Goal: Information Seeking & Learning: Learn about a topic

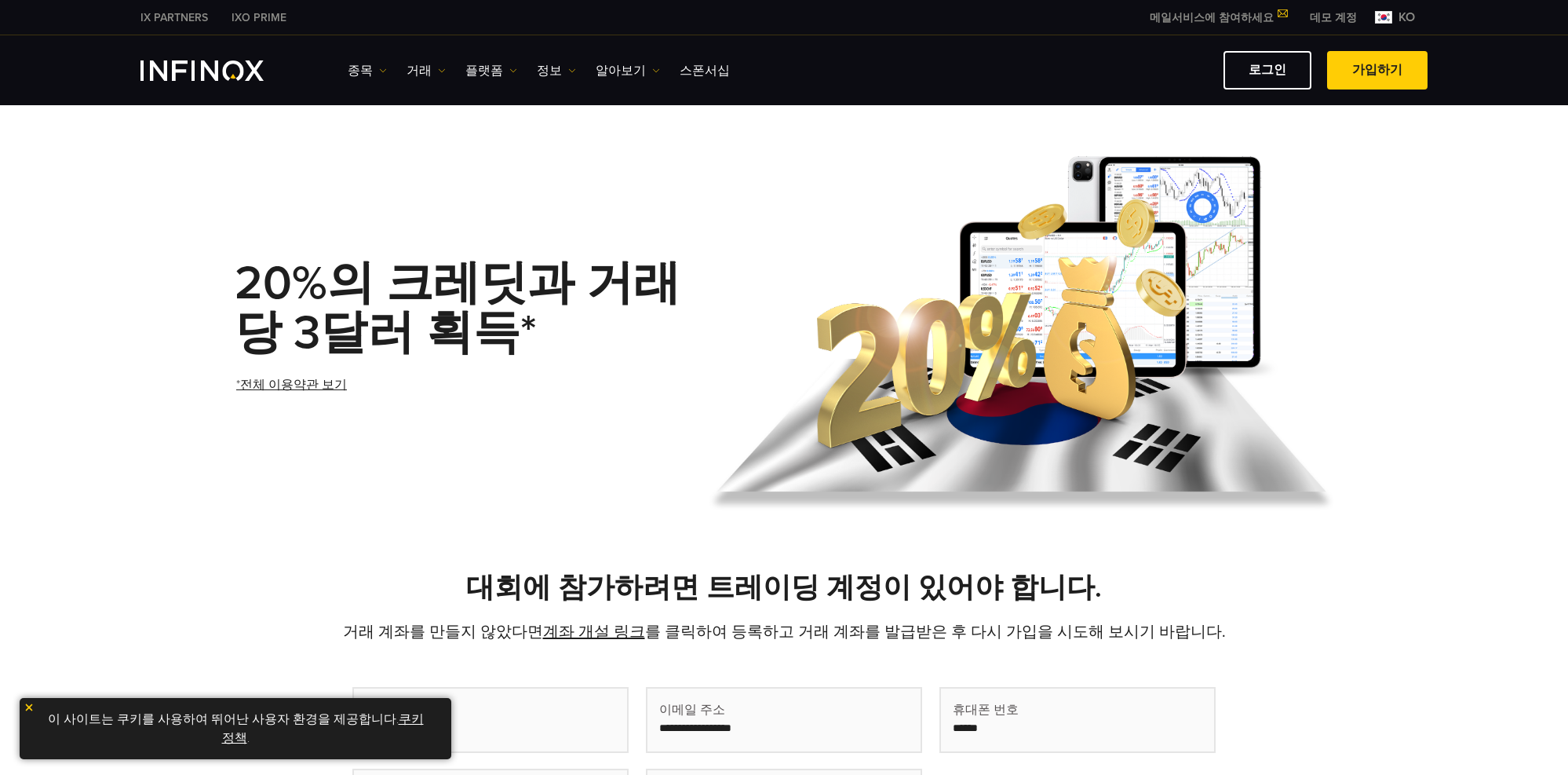
click at [265, 384] on link "*전체 이용약관 보기" at bounding box center [291, 385] width 114 height 38
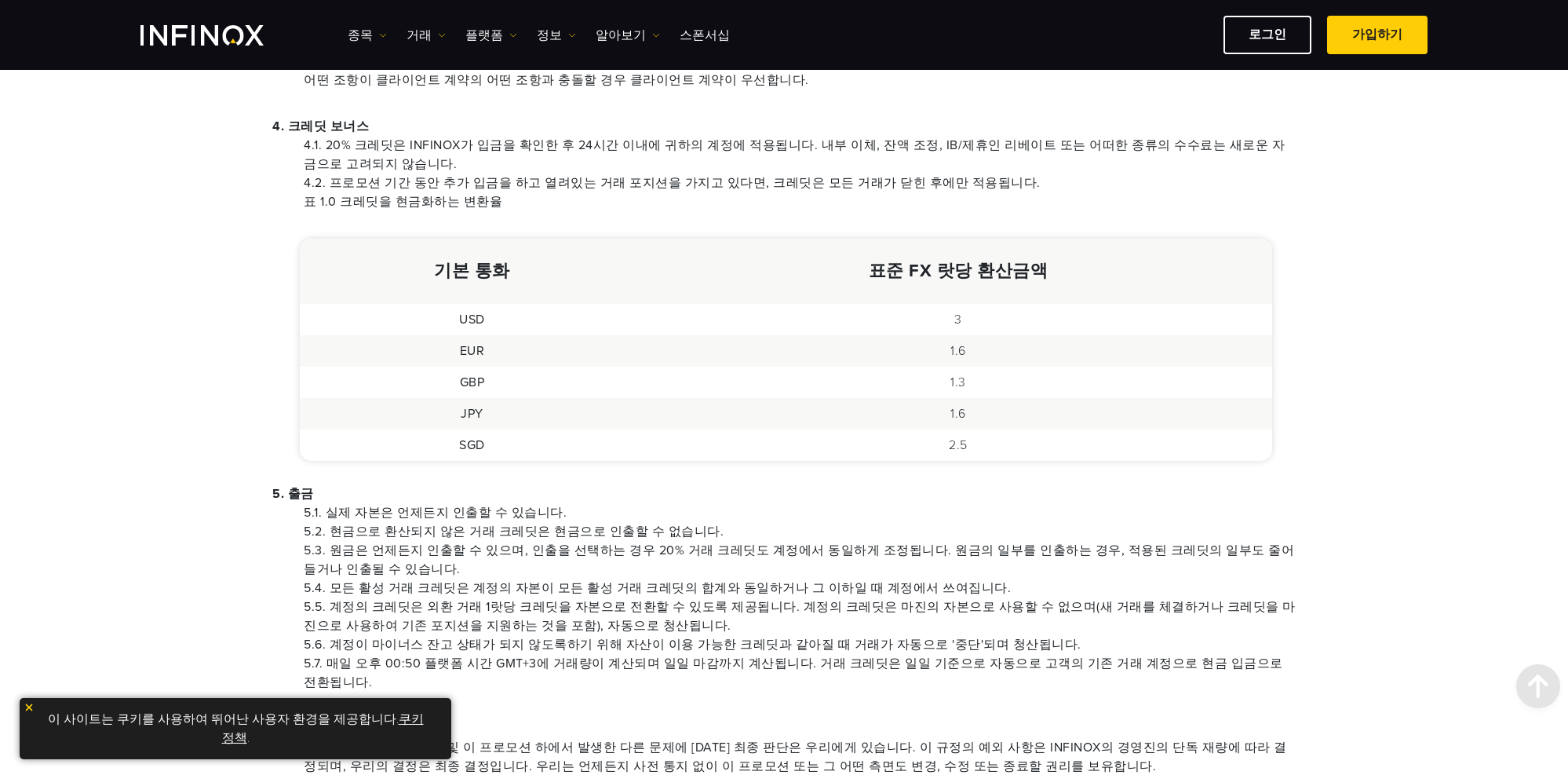
scroll to position [785, 0]
